Goal: Task Accomplishment & Management: Use online tool/utility

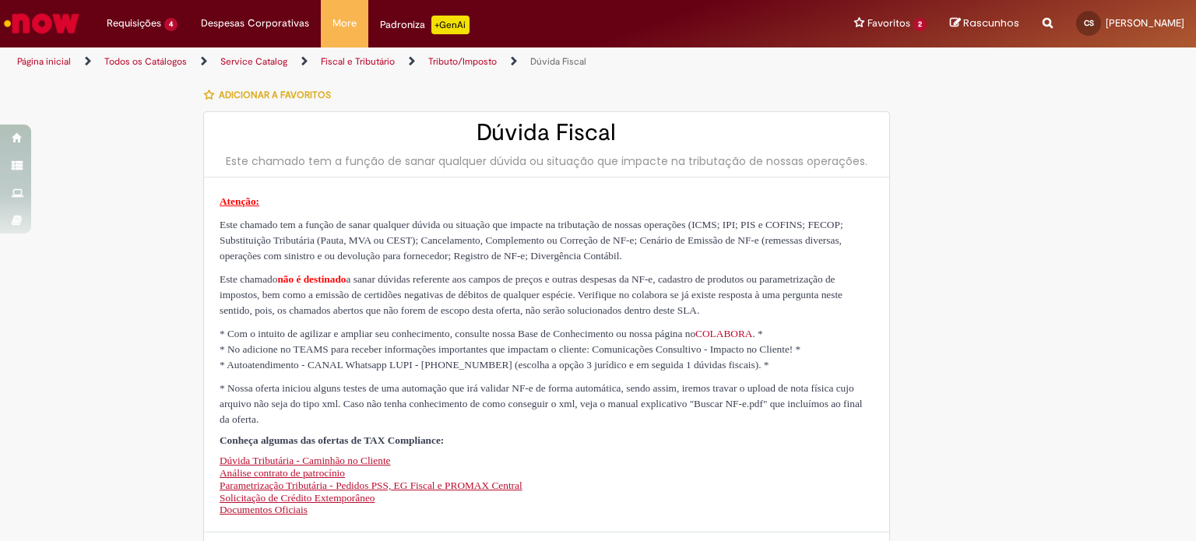
select select "**********"
select select "*"
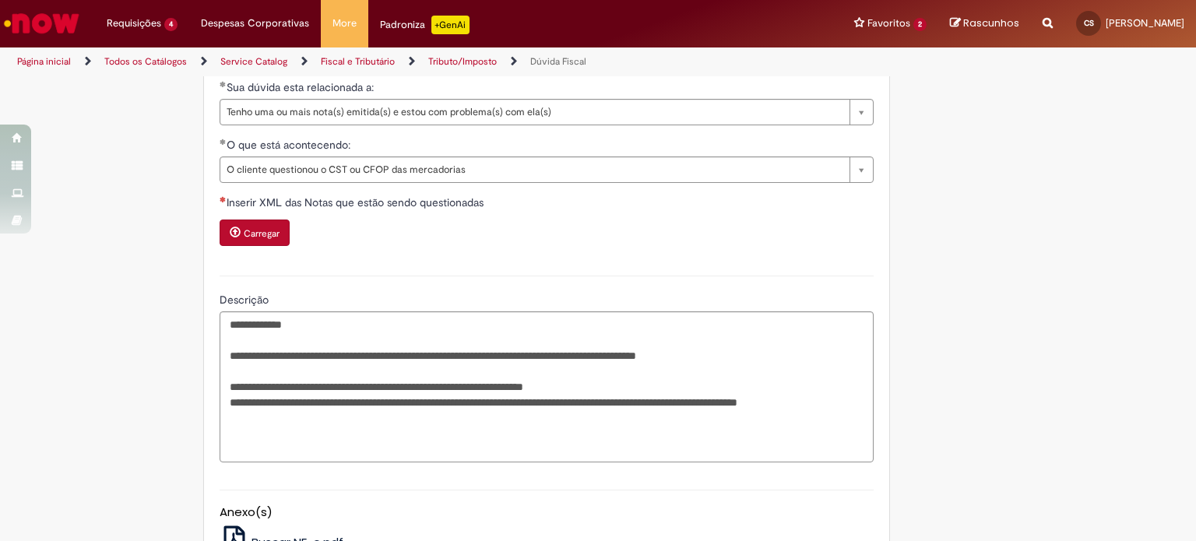
click at [58, 16] on img "Ir para a Homepage" at bounding box center [42, 23] width 80 height 31
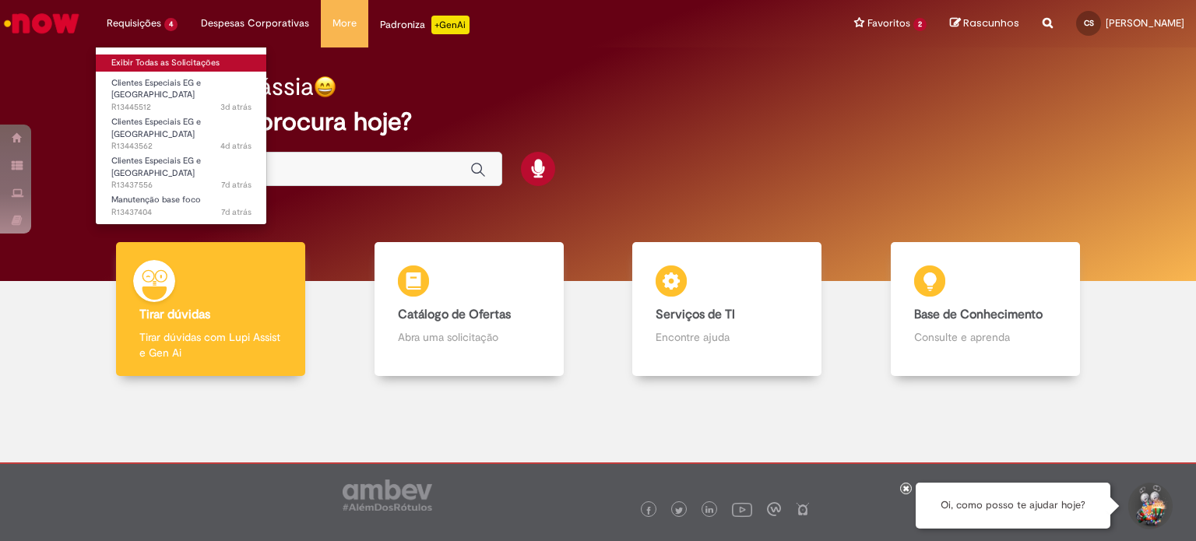
click at [143, 61] on link "Exibir Todas as Solicitações" at bounding box center [181, 63] width 171 height 17
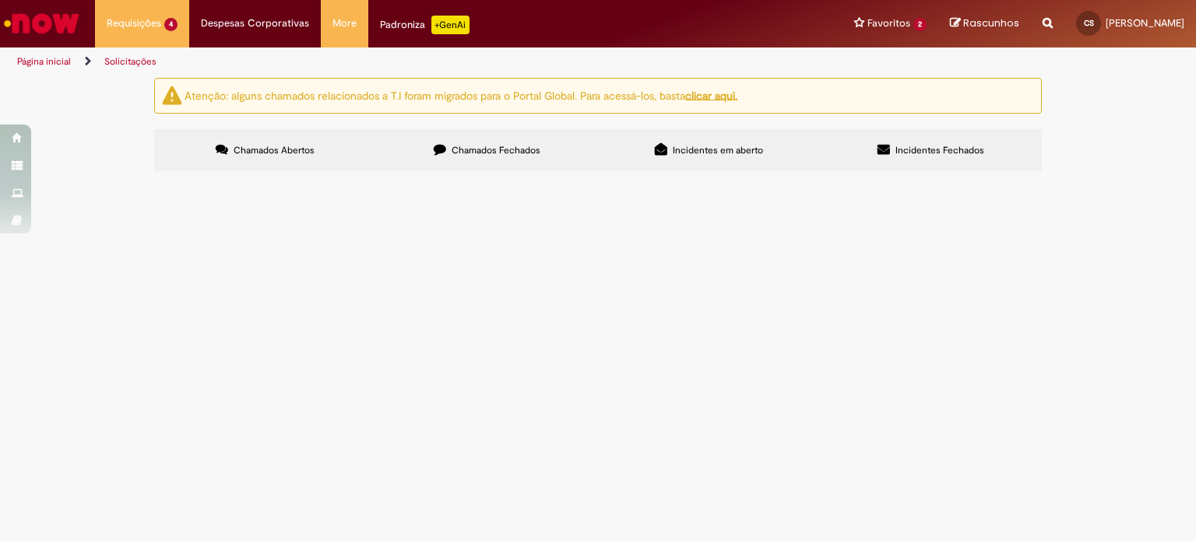
click at [0, 0] on span "Olá, boa tarde! Por gentileza, poderiam criar um cód eg para a loja em anexo. O…" at bounding box center [0, 0] width 0 height 0
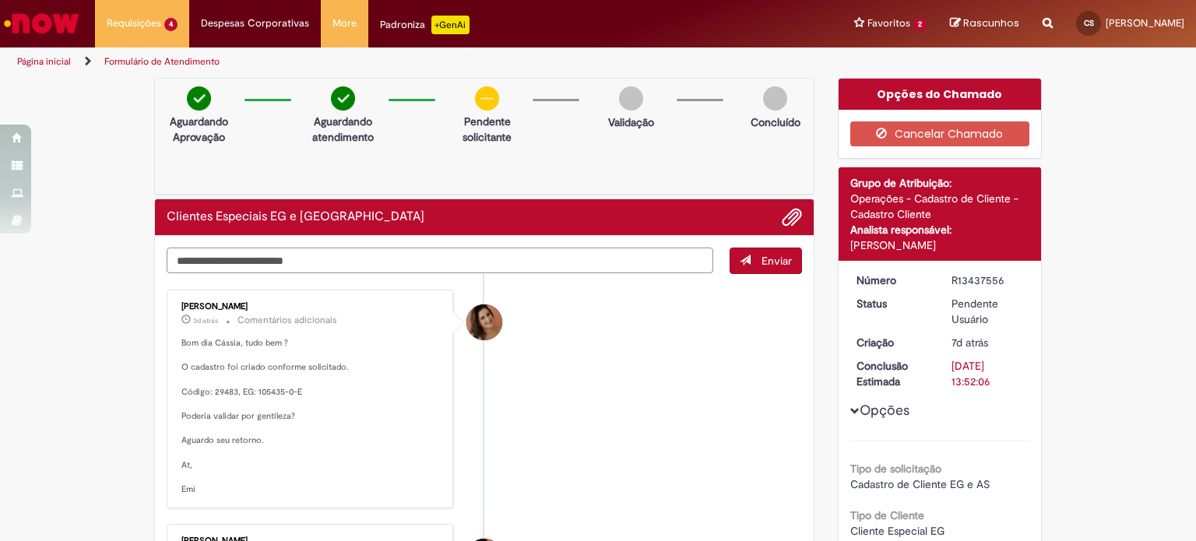
click at [346, 259] on textarea "Digite sua mensagem aqui..." at bounding box center [440, 261] width 547 height 26
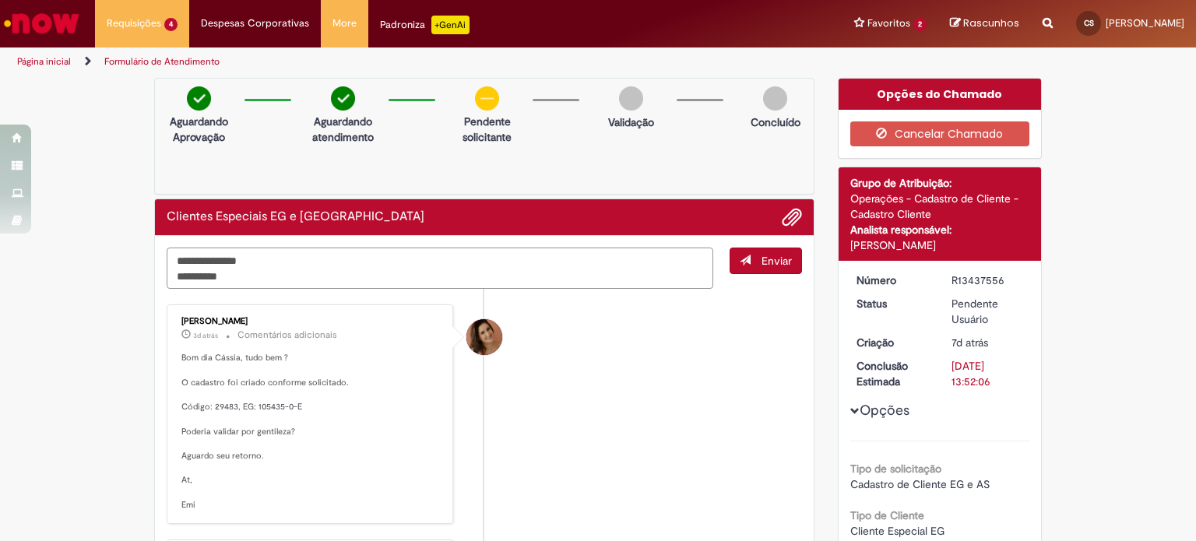
type textarea "**********"
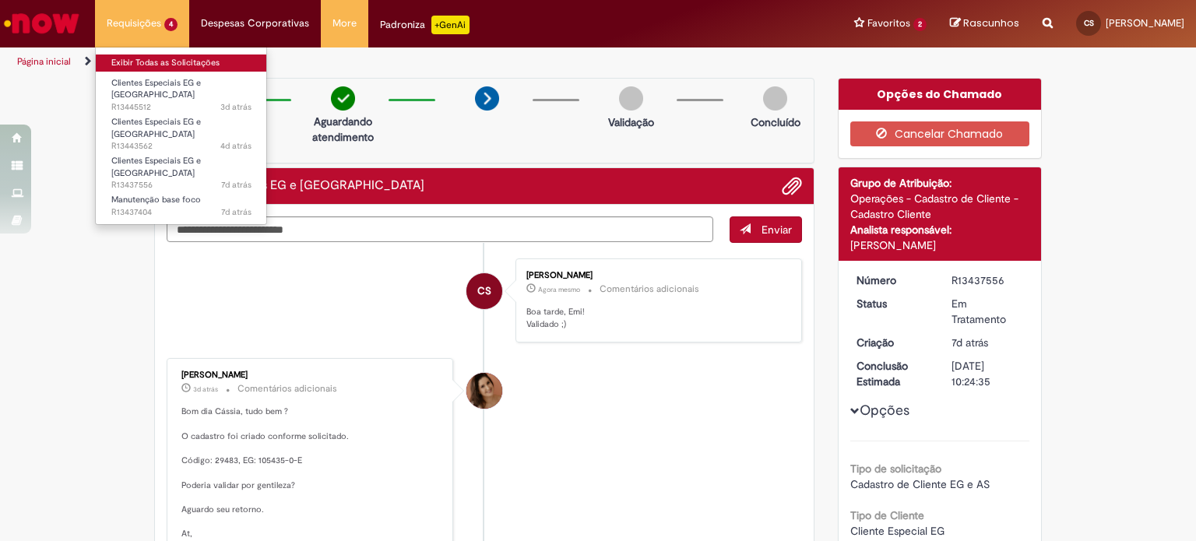
click at [150, 65] on link "Exibir Todas as Solicitações" at bounding box center [181, 63] width 171 height 17
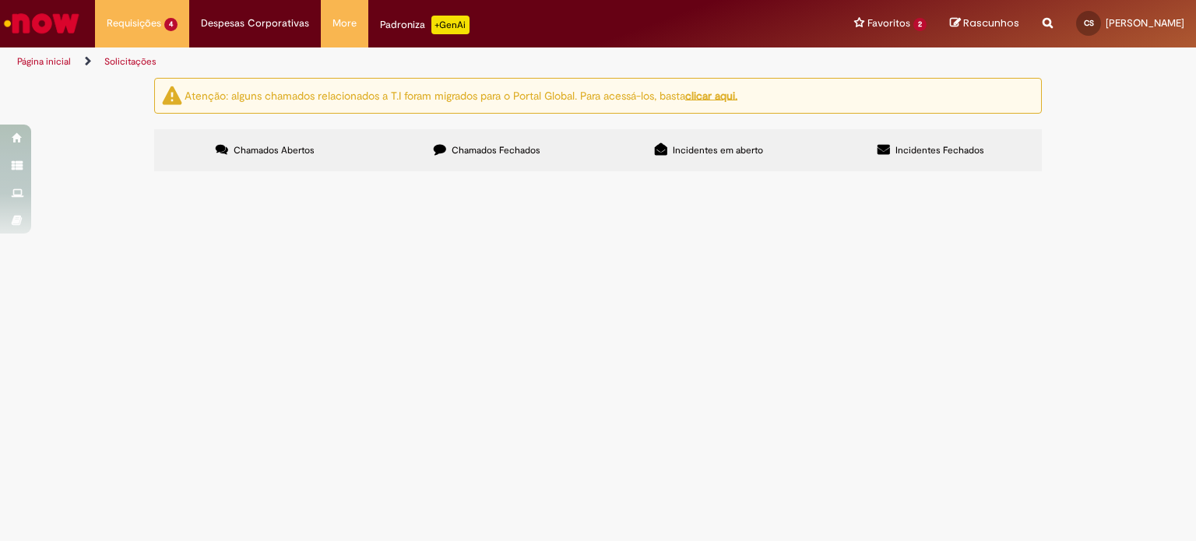
click at [0, 0] on span "Olá, bom dia! Por gentileza, poderiam inativar as lojas em anexo, as lojas ence…" at bounding box center [0, 0] width 0 height 0
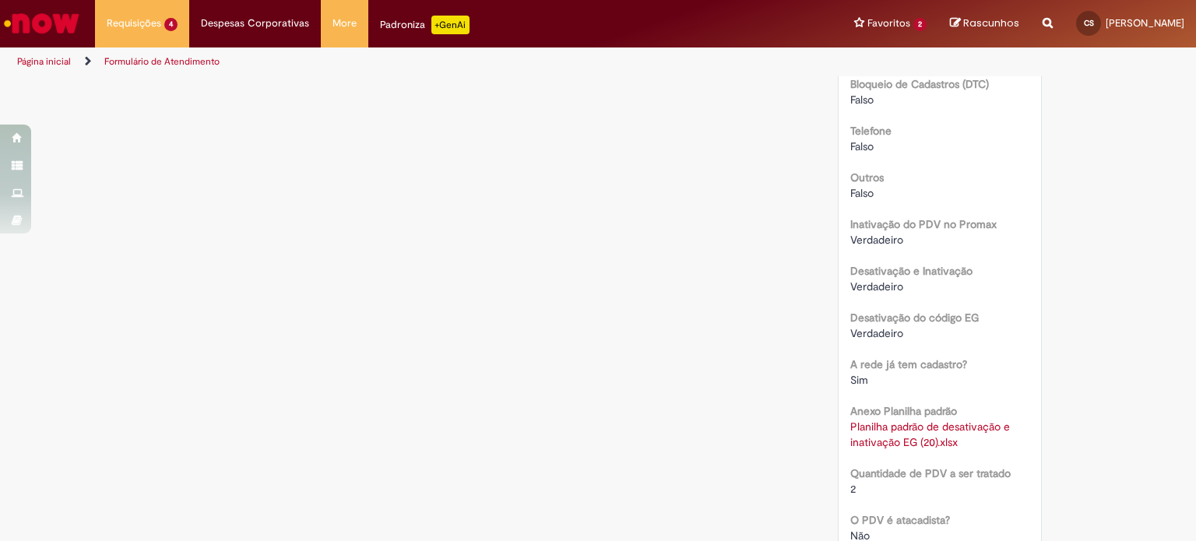
scroll to position [1573, 0]
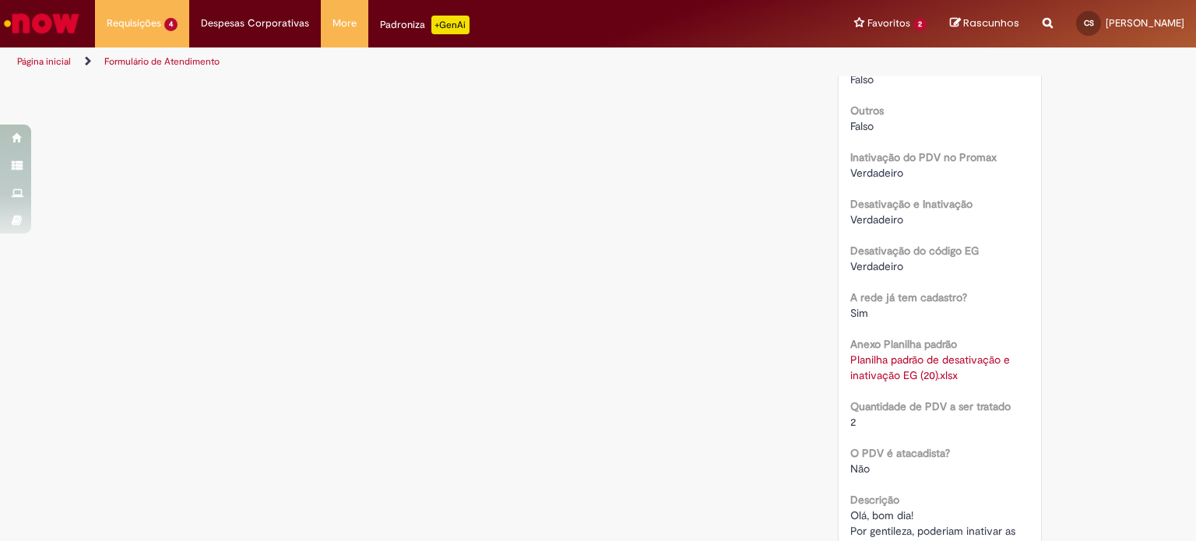
click at [865, 373] on link "Planilha padrão de desativação e inativação EG (20).xlsx" at bounding box center [932, 368] width 163 height 30
click at [922, 367] on link "Planilha padrão de desativação e inativação EG (20).xlsx" at bounding box center [932, 368] width 163 height 30
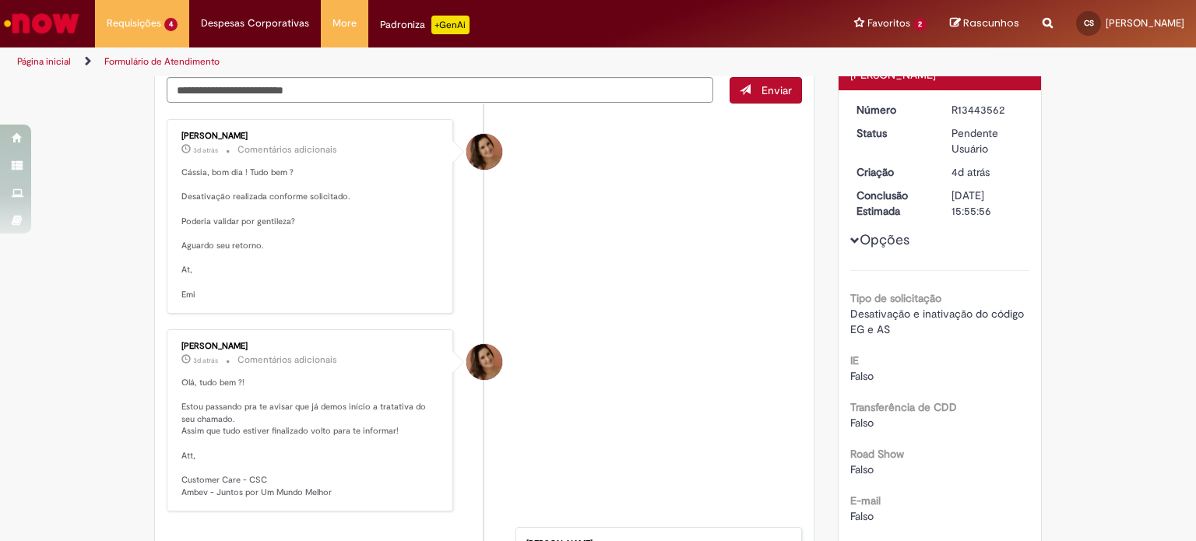
scroll to position [0, 0]
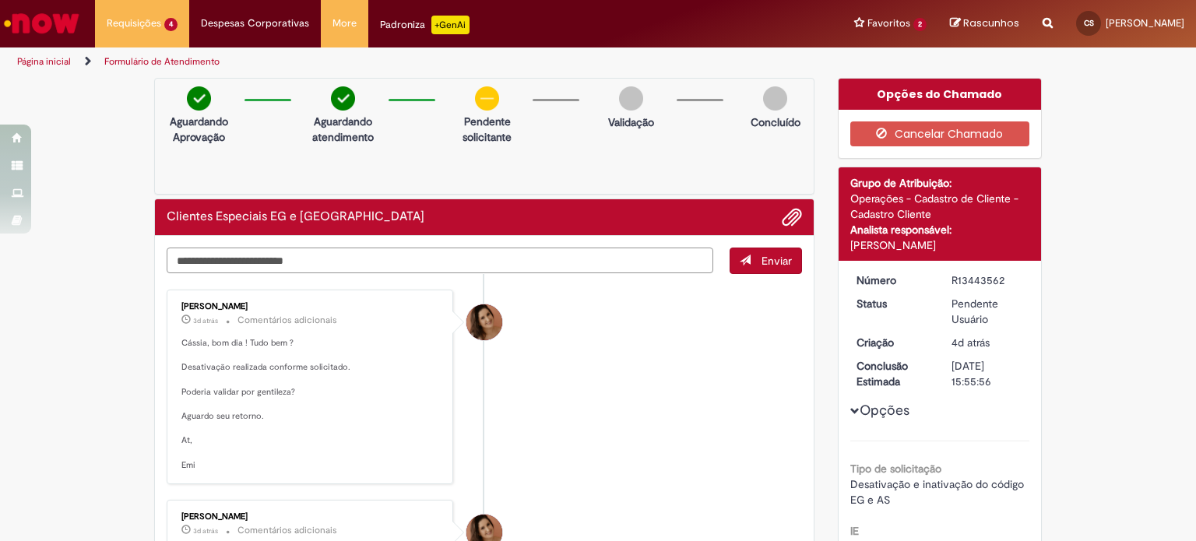
click at [413, 255] on textarea "Digite sua mensagem aqui..." at bounding box center [440, 261] width 547 height 26
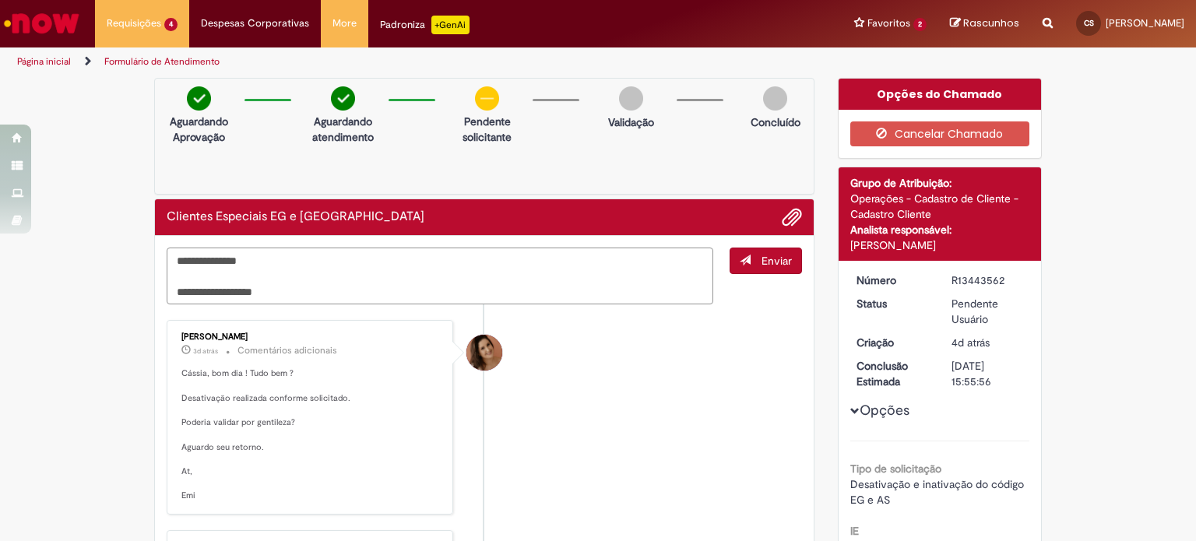
type textarea "**********"
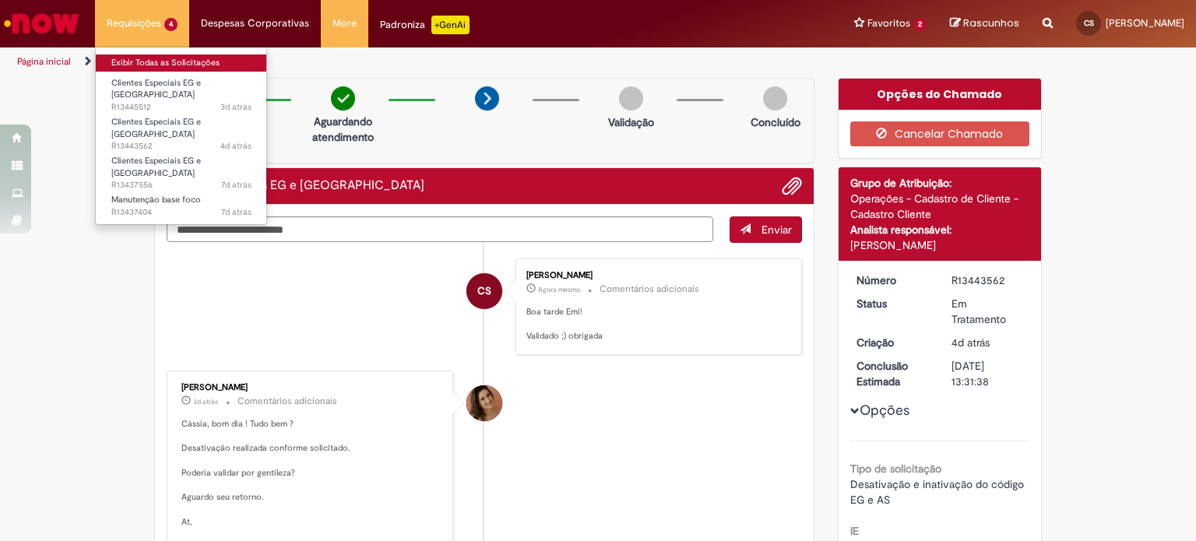
click at [143, 58] on link "Exibir Todas as Solicitações" at bounding box center [181, 63] width 171 height 17
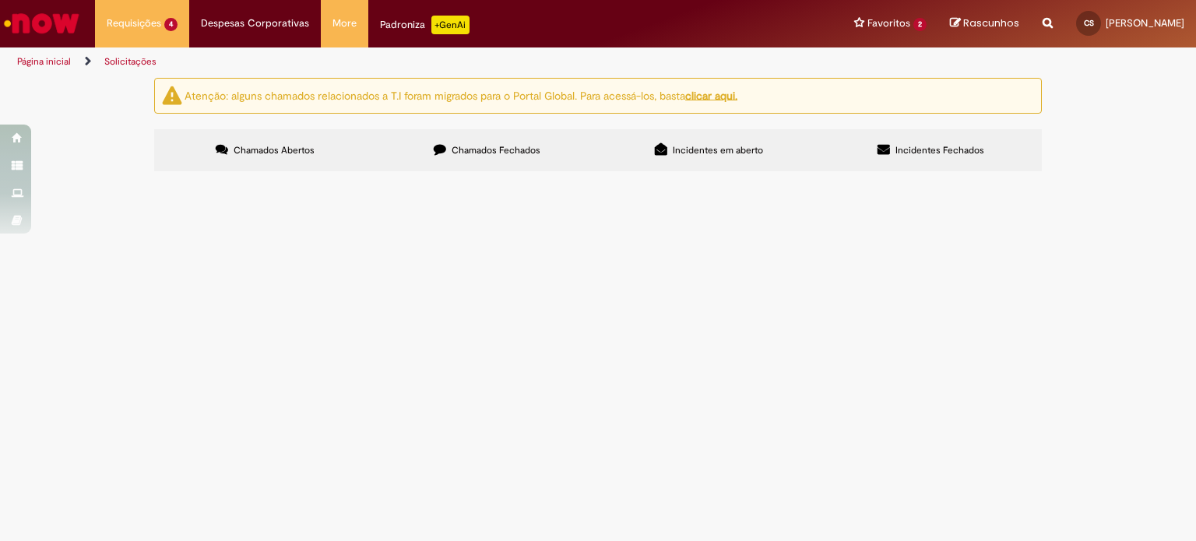
click at [0, 0] on span "Olá, boa tarde! Por gentileza, poderiam inativar a loja em anexo? Loja foi ence…" at bounding box center [0, 0] width 0 height 0
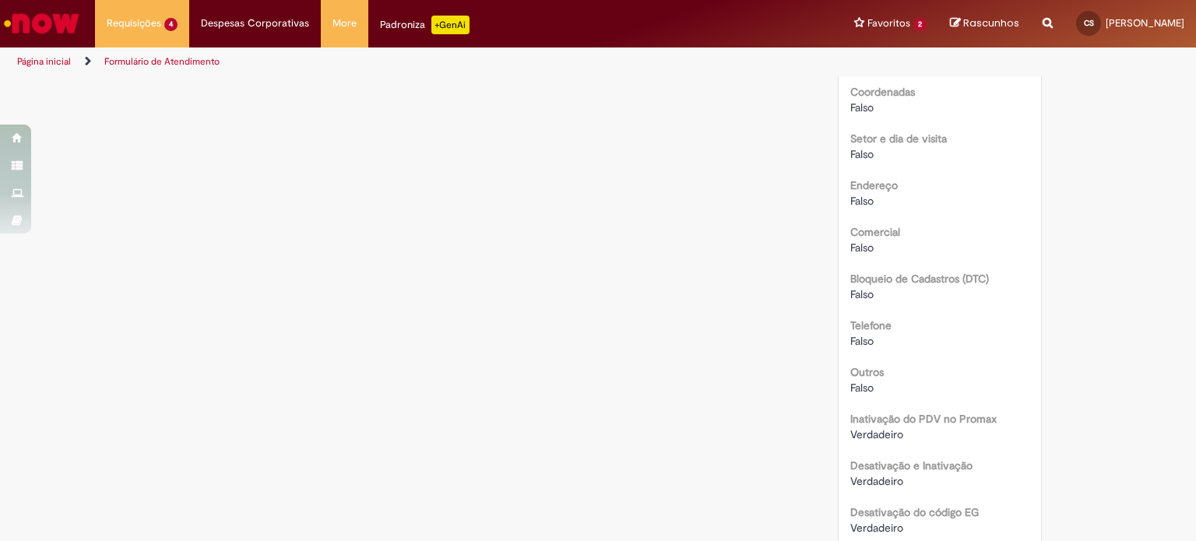
scroll to position [1522, 0]
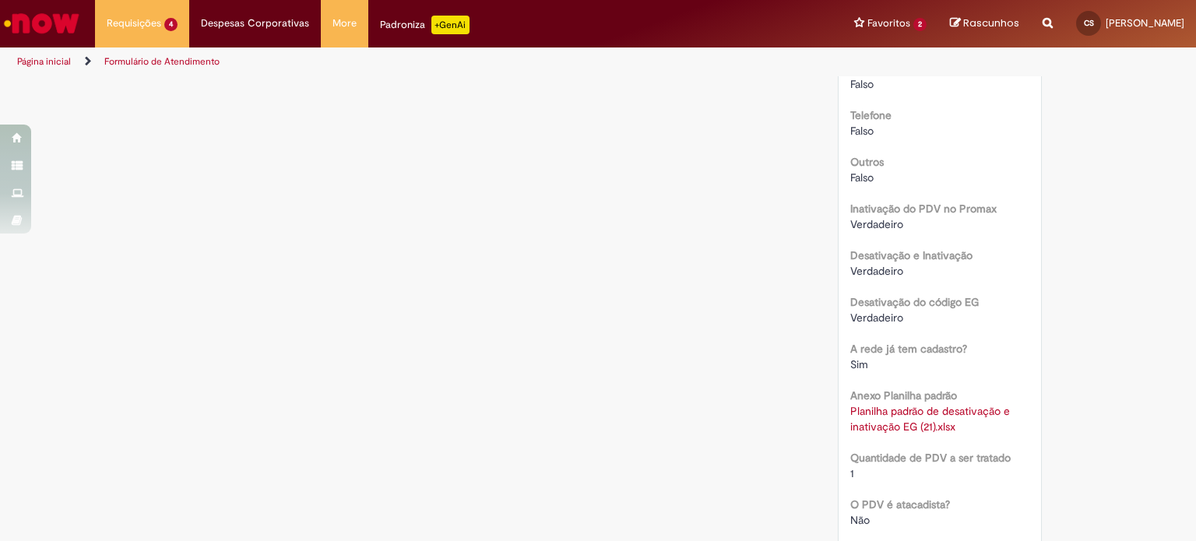
click at [869, 408] on link "Planilha padrão de desativação e inativação EG (21).xlsx" at bounding box center [932, 419] width 163 height 30
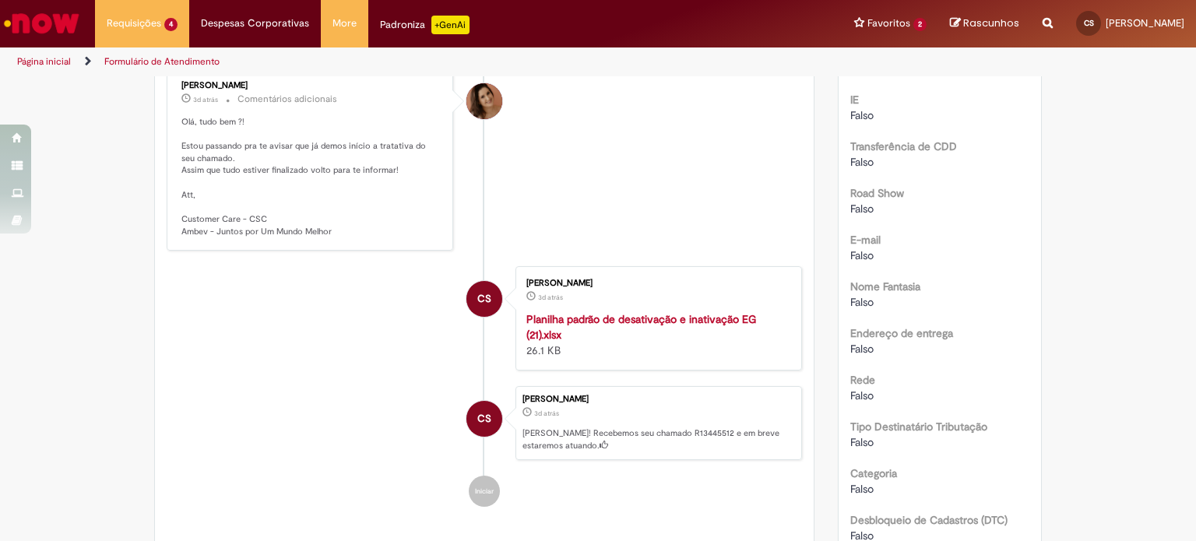
scroll to position [0, 0]
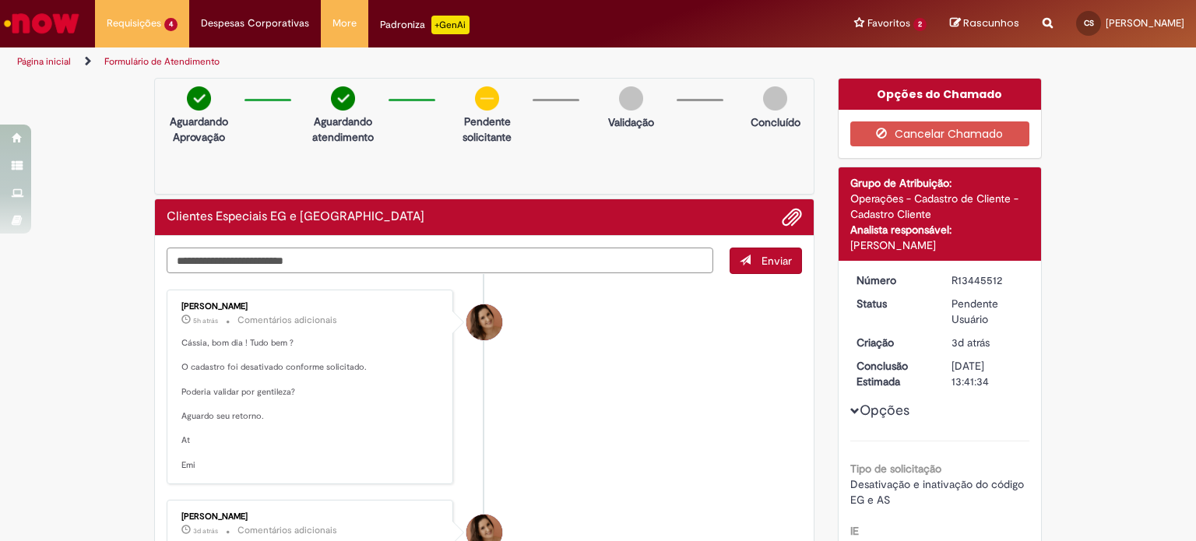
click at [350, 258] on textarea "Digite sua mensagem aqui..." at bounding box center [440, 261] width 547 height 26
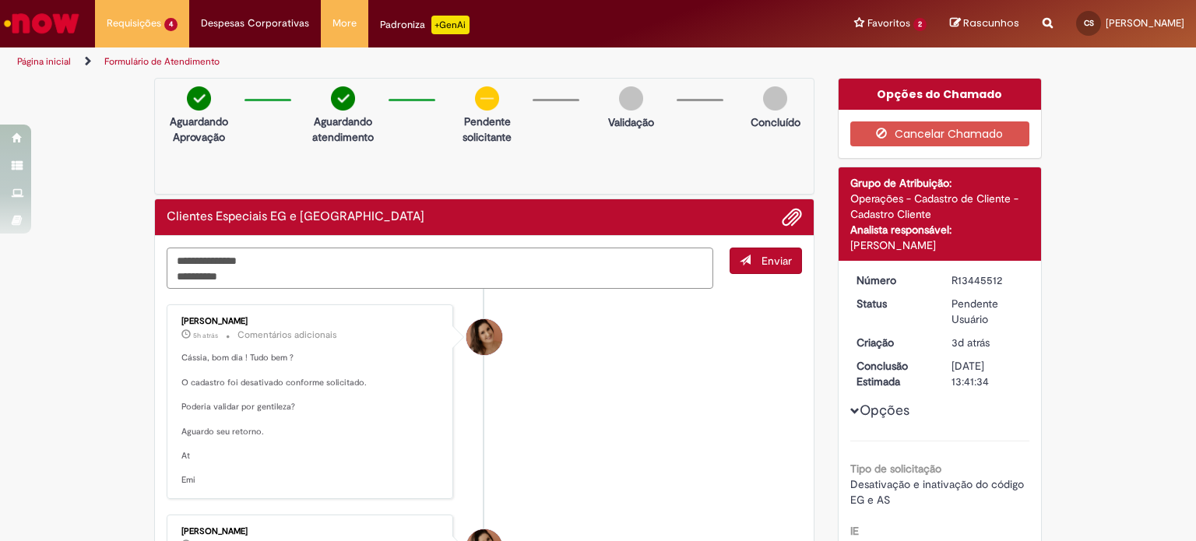
type textarea "**********"
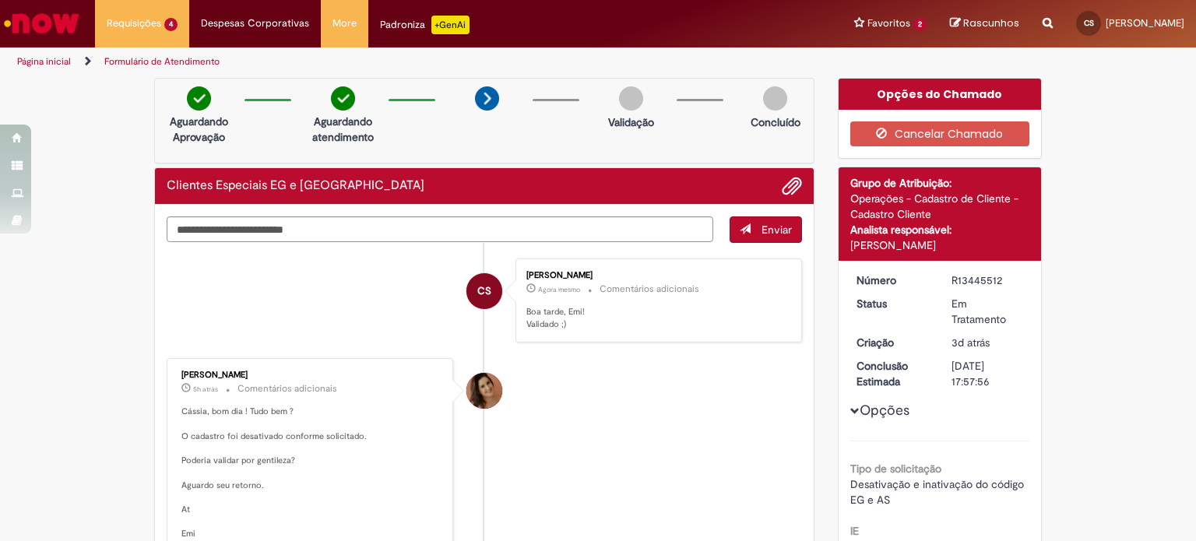
click at [72, 22] on img "Ir para a Homepage" at bounding box center [42, 23] width 80 height 31
